Goal: Task Accomplishment & Management: Manage account settings

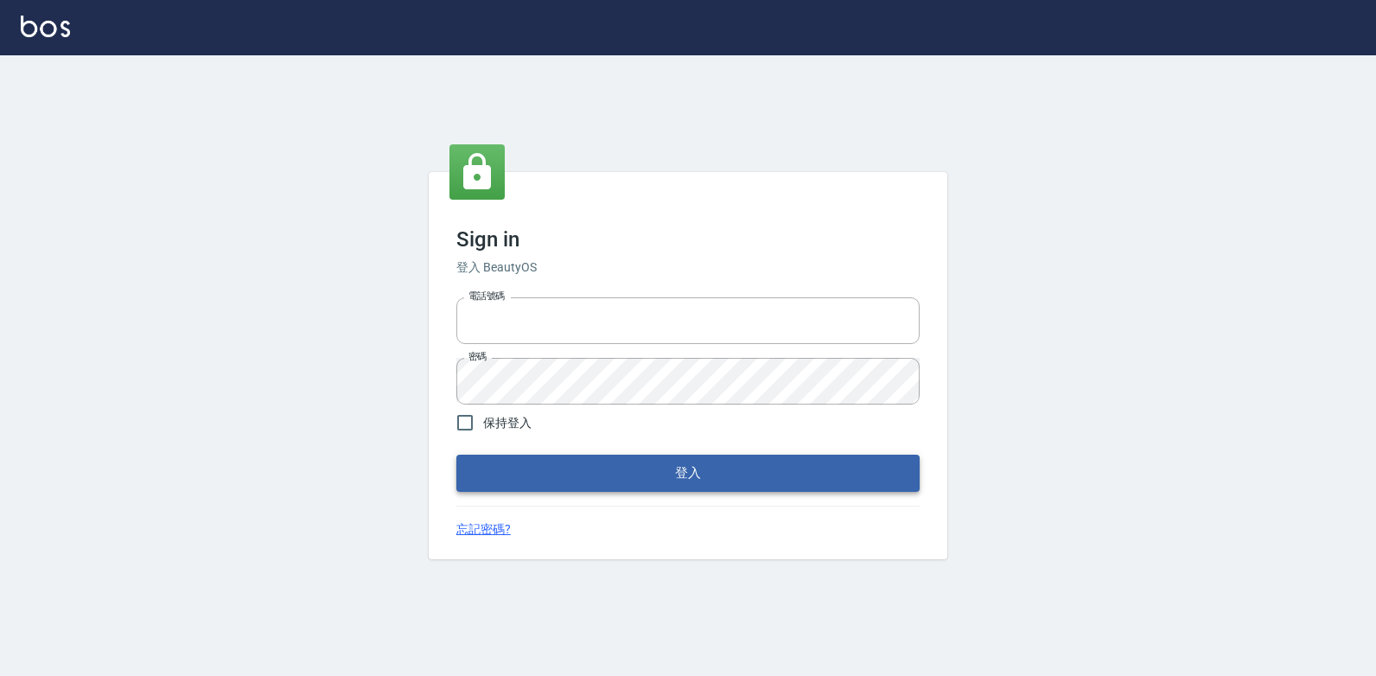
type input "047265856"
click at [669, 468] on button "登入" at bounding box center [687, 473] width 463 height 36
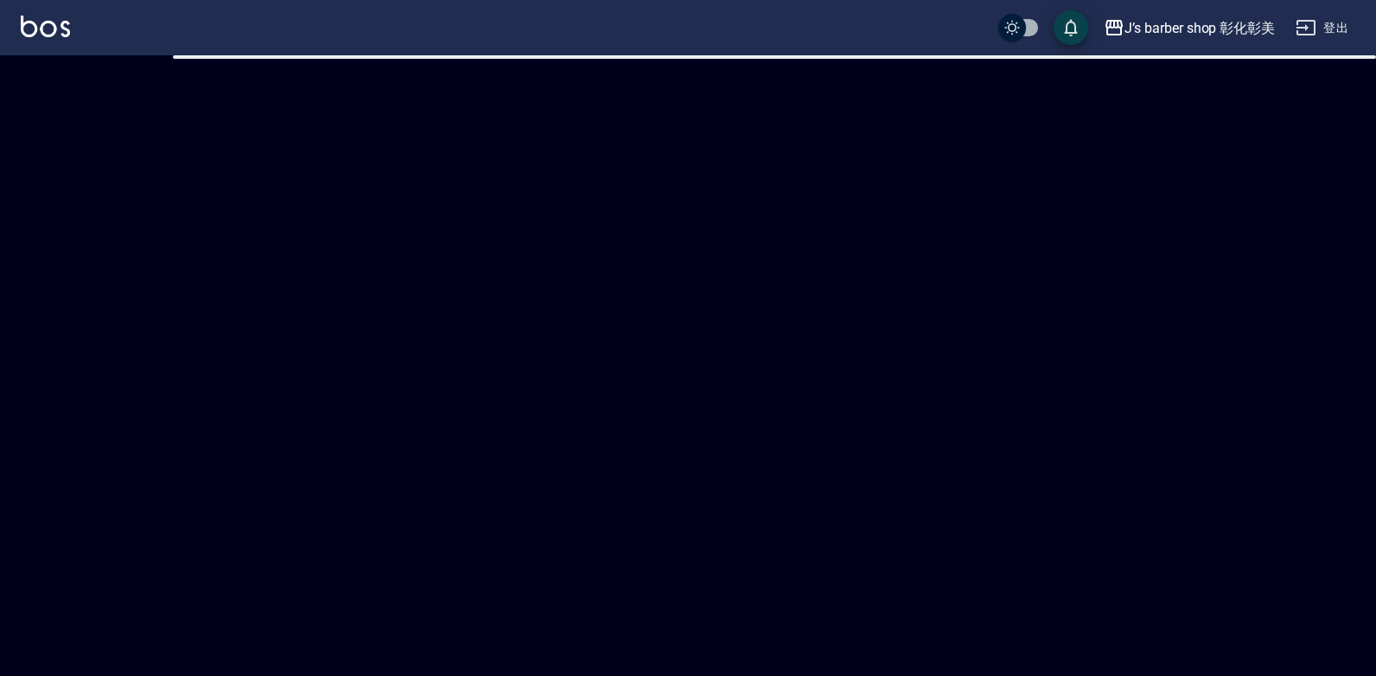
checkbox input "true"
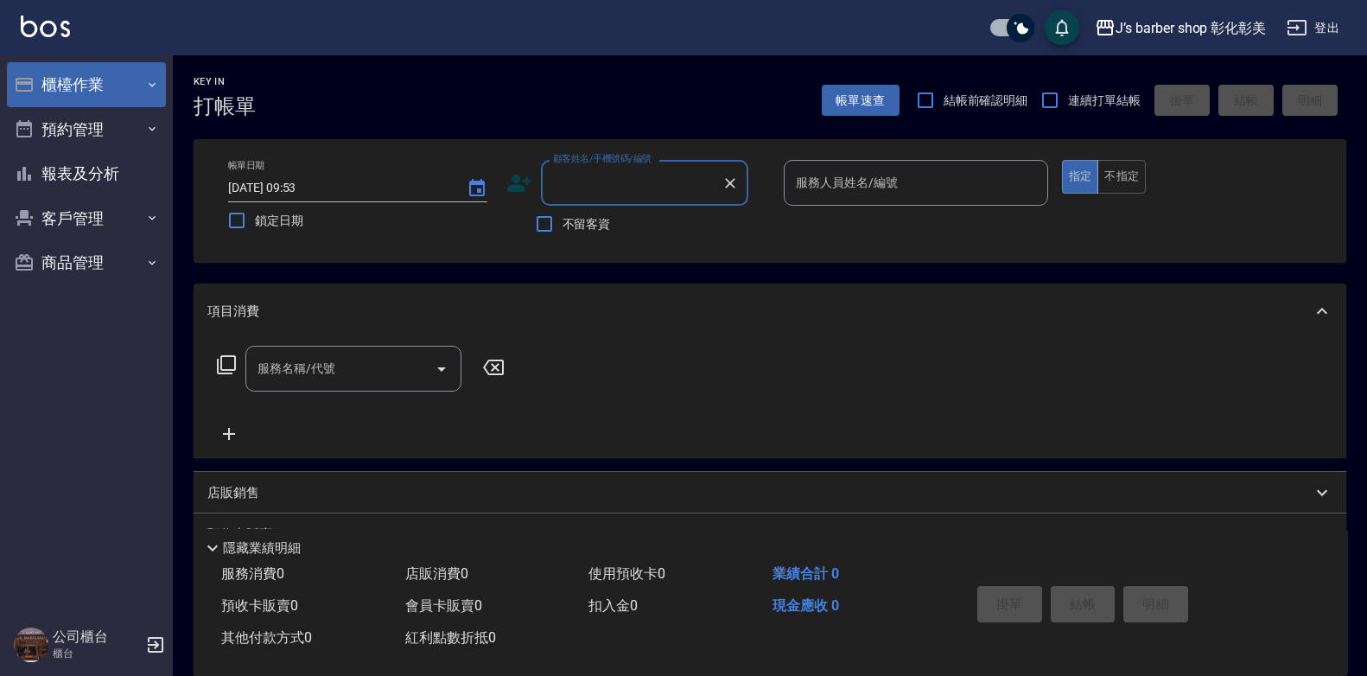
click at [116, 92] on button "櫃檯作業" at bounding box center [86, 84] width 159 height 45
click at [99, 80] on button "櫃檯作業" at bounding box center [86, 84] width 159 height 45
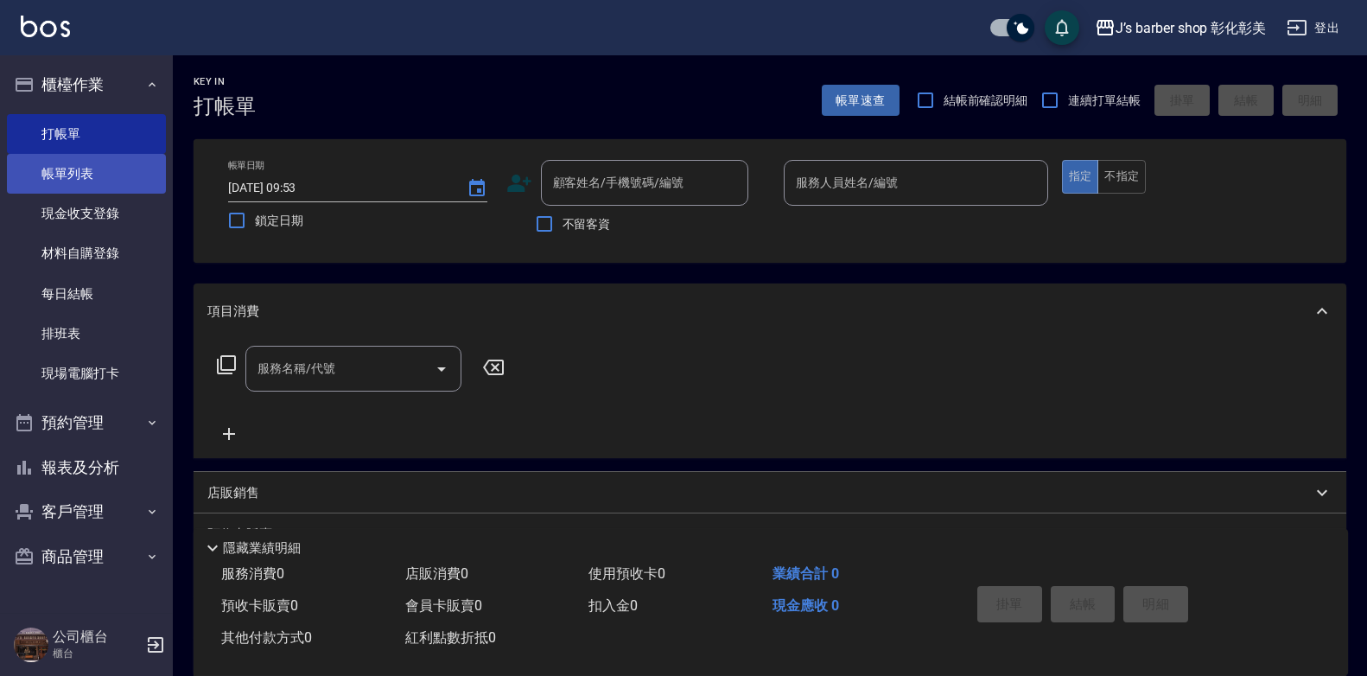
click at [100, 163] on link "帳單列表" at bounding box center [86, 174] width 159 height 40
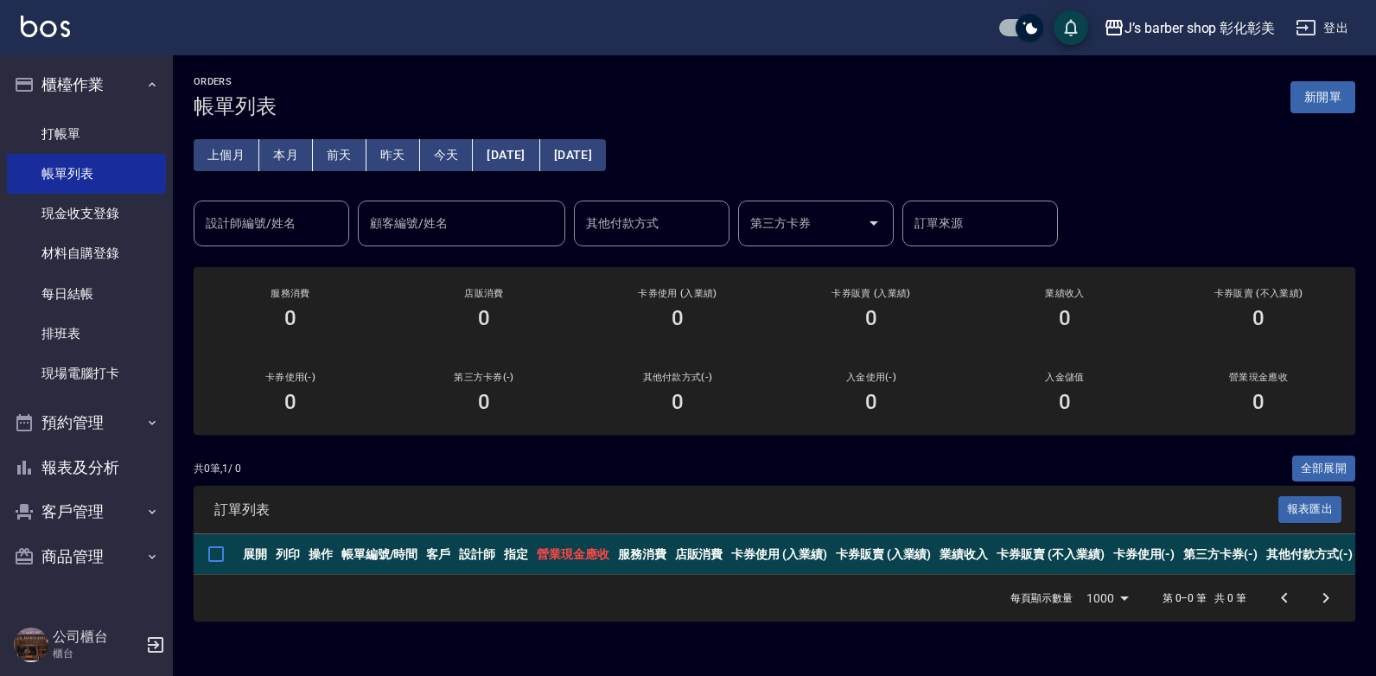
click at [382, 149] on button "昨天" at bounding box center [393, 155] width 54 height 32
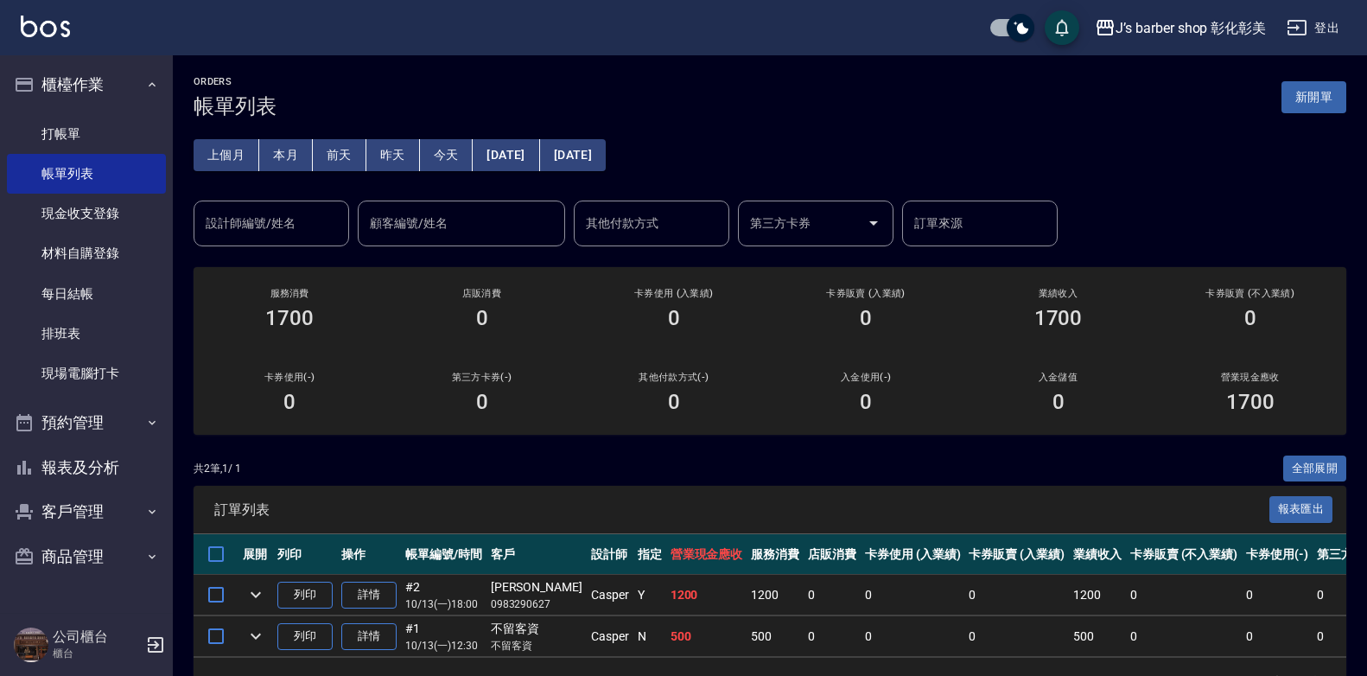
click at [289, 204] on div "設計師編號/姓名" at bounding box center [272, 223] width 156 height 46
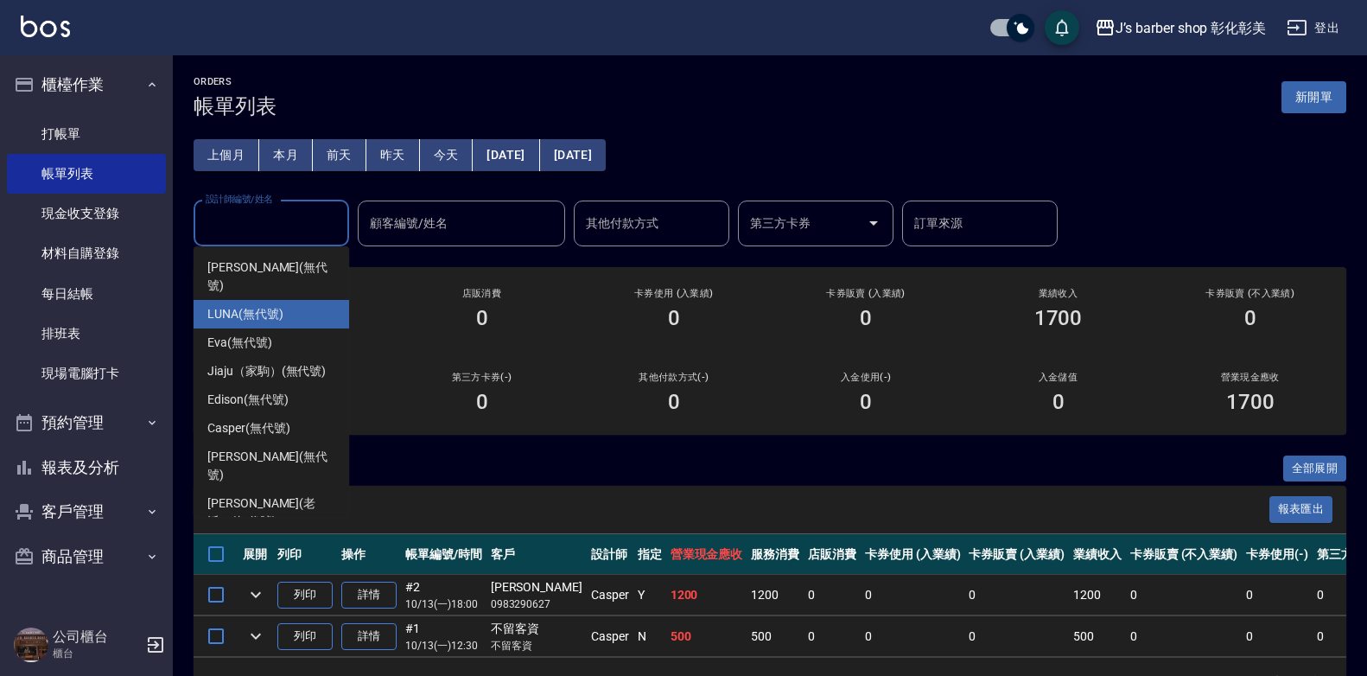
click at [302, 300] on div "LUNA (無代號)" at bounding box center [272, 314] width 156 height 29
type input "LUNA(無代號)"
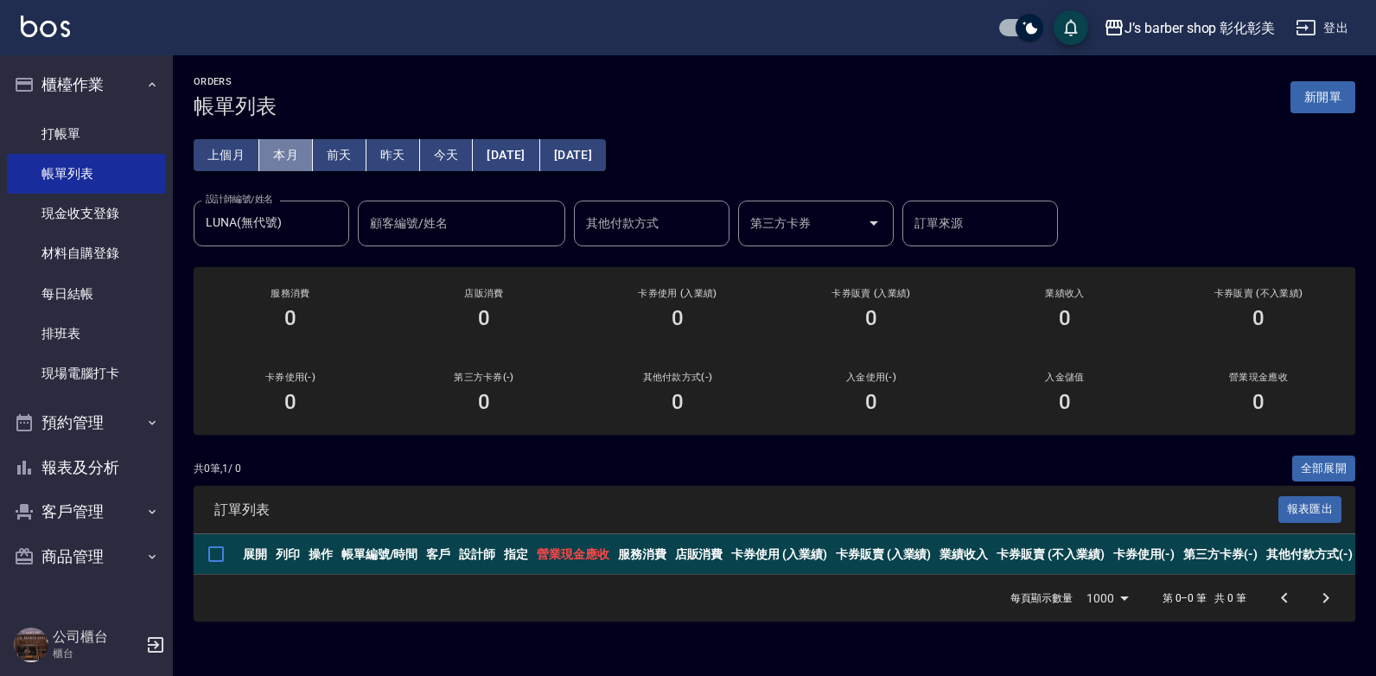
click at [291, 153] on button "本月" at bounding box center [286, 155] width 54 height 32
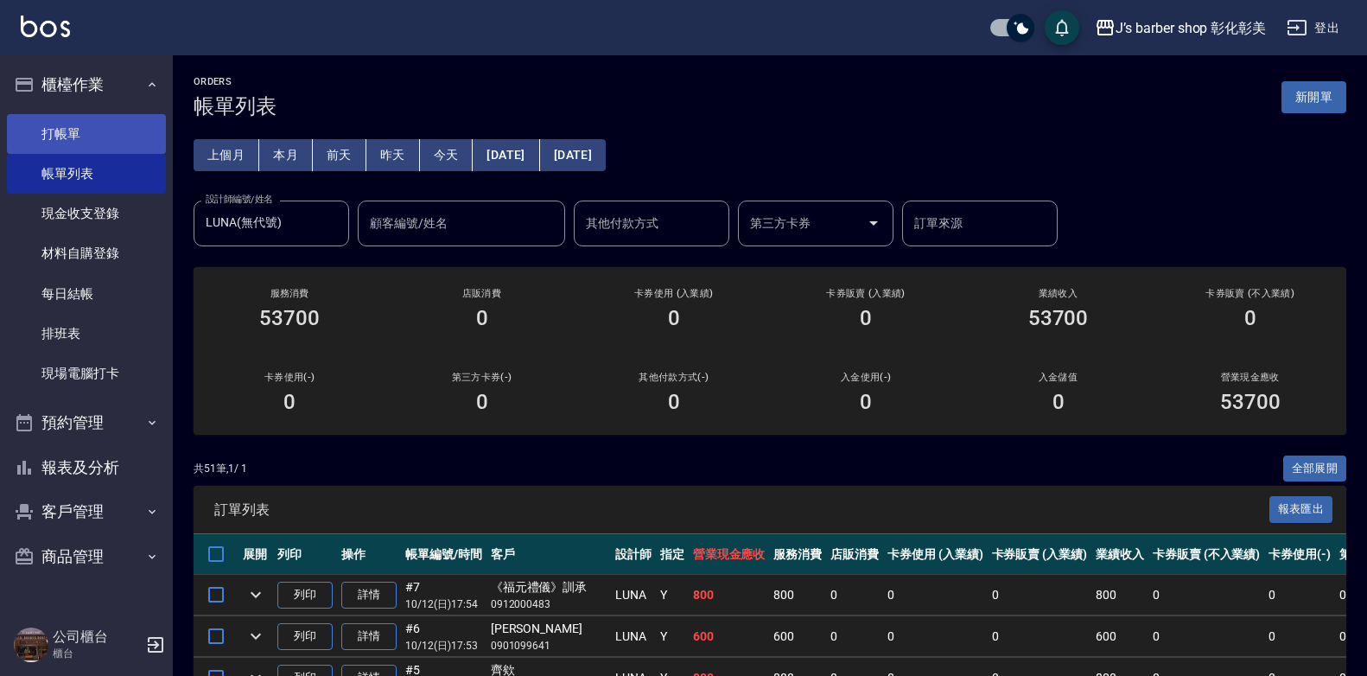
click at [103, 142] on link "打帳單" at bounding box center [86, 134] width 159 height 40
